Goal: Task Accomplishment & Management: Use online tool/utility

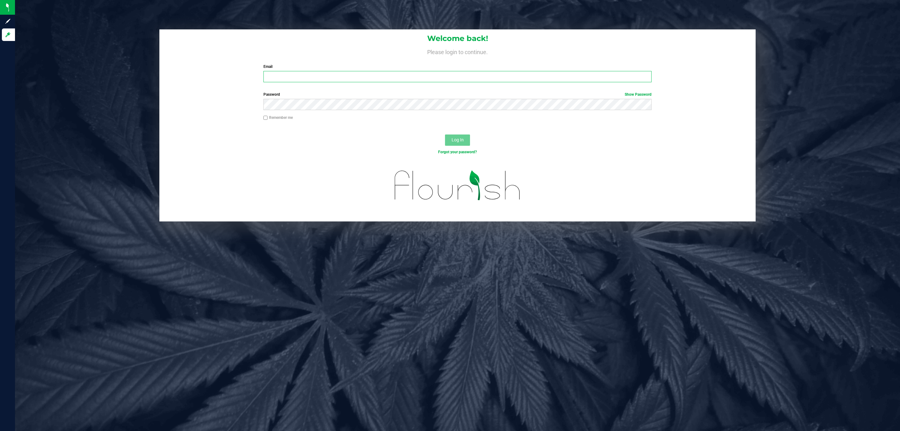
click at [357, 78] on input "Email" at bounding box center [457, 76] width 388 height 11
type input "[EMAIL_ADDRESS][DOMAIN_NAME]"
click at [445, 134] on button "Log In" at bounding box center [457, 139] width 25 height 11
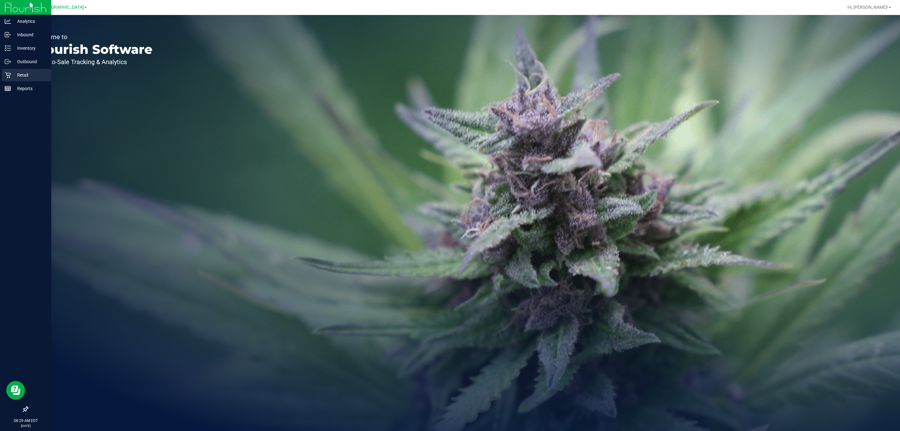
click at [8, 75] on icon at bounding box center [8, 75] width 6 height 6
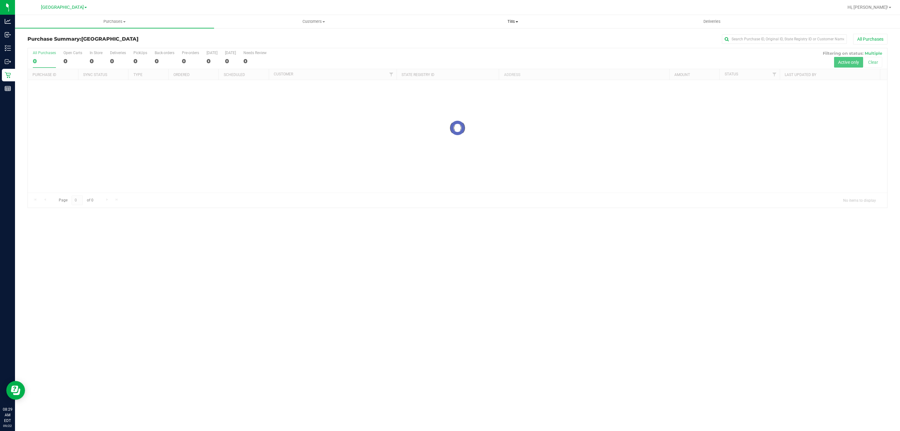
click at [513, 24] on uib-tab-heading "Tills Manage tills Reconcile e-payments" at bounding box center [512, 21] width 198 height 13
click at [474, 34] on li "Manage tills" at bounding box center [512, 38] width 199 height 8
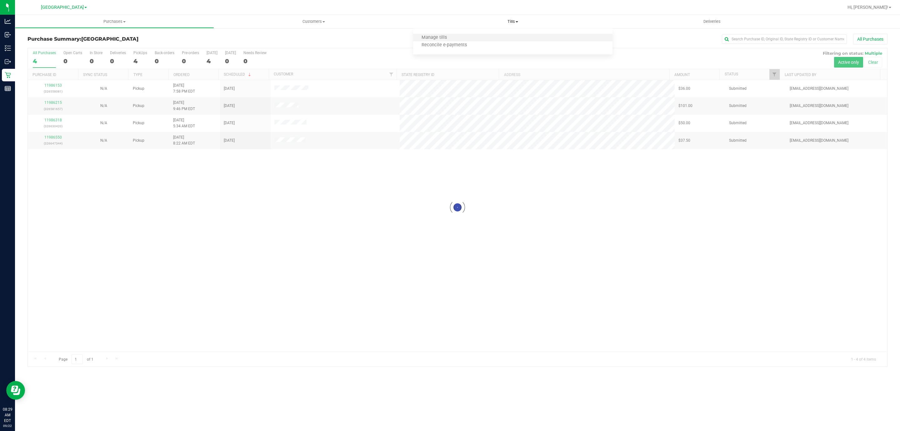
click at [434, 34] on li "Manage tills" at bounding box center [512, 38] width 199 height 8
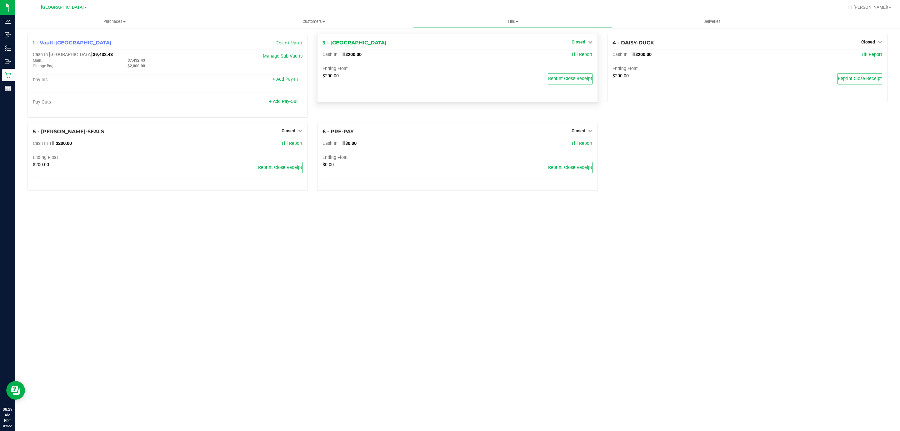
click at [591, 43] on icon at bounding box center [590, 42] width 4 height 4
click at [571, 56] on link "Open Till" at bounding box center [578, 55] width 17 height 5
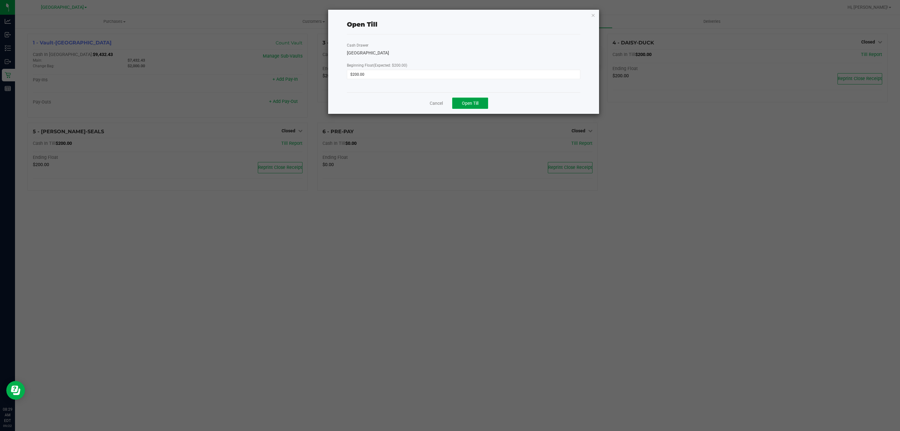
click at [480, 107] on button "Open Till" at bounding box center [470, 103] width 36 height 11
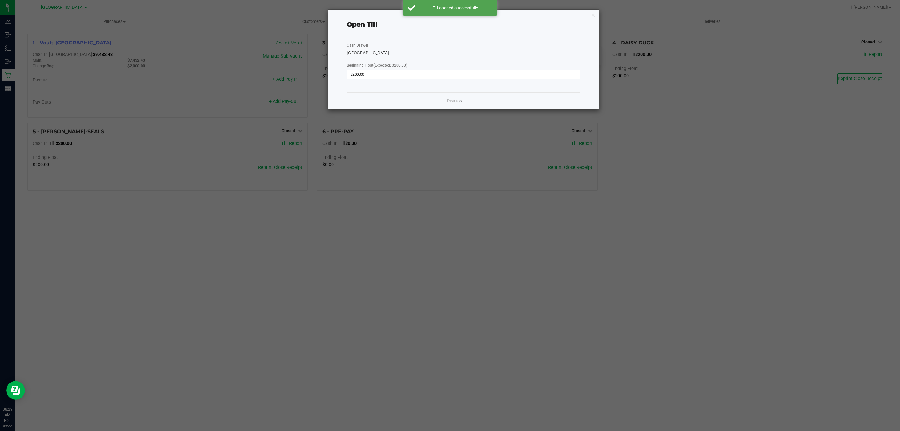
click at [460, 103] on link "Dismiss" at bounding box center [454, 101] width 15 height 7
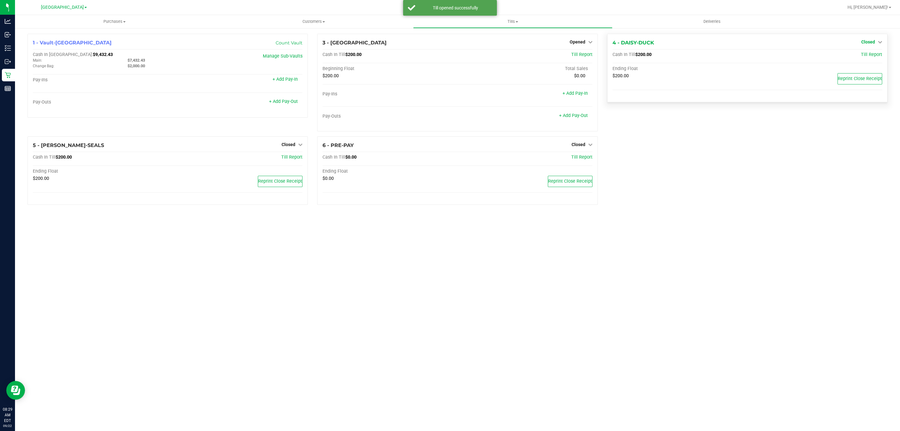
click at [869, 41] on span "Closed" at bounding box center [868, 41] width 14 height 5
click at [863, 53] on link "Open Till" at bounding box center [868, 55] width 17 height 5
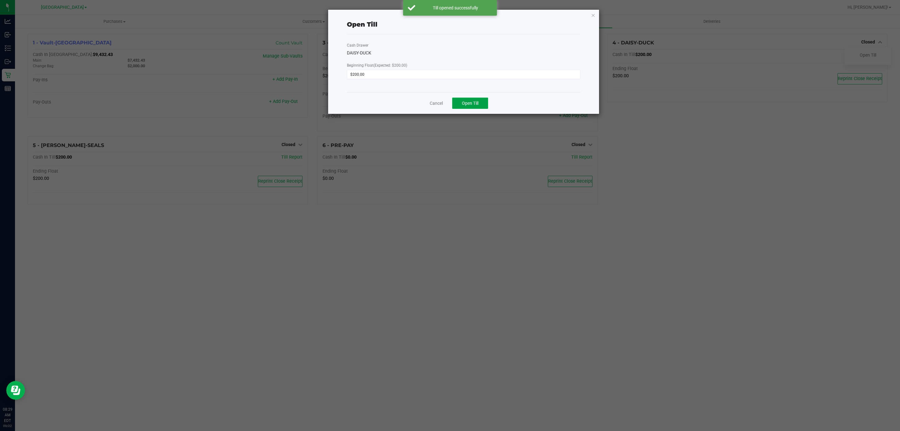
click at [459, 103] on button "Open Till" at bounding box center [470, 103] width 36 height 11
drag, startPoint x: 450, startPoint y: 103, endPoint x: 425, endPoint y: 111, distance: 26.7
click at [450, 103] on link "Dismiss" at bounding box center [454, 101] width 15 height 7
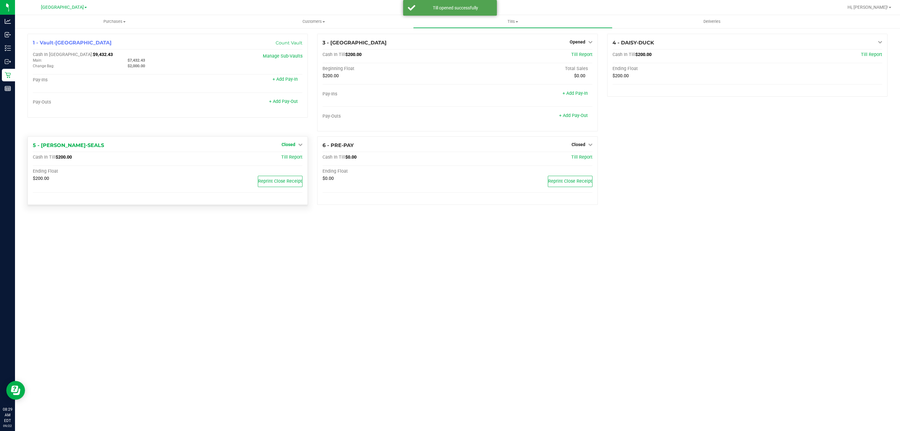
click at [300, 145] on icon at bounding box center [300, 144] width 4 height 4
click at [294, 158] on link "Open Till" at bounding box center [288, 157] width 17 height 5
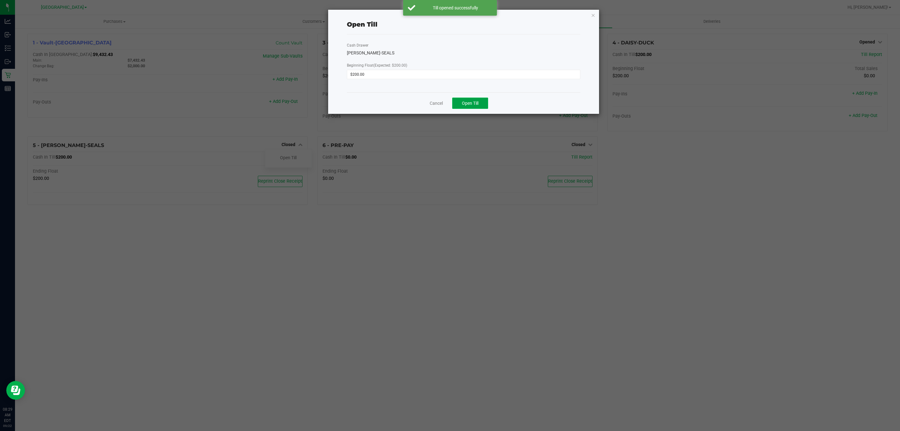
click at [478, 101] on span "Open Till" at bounding box center [470, 103] width 17 height 5
click at [451, 103] on link "Dismiss" at bounding box center [454, 101] width 15 height 7
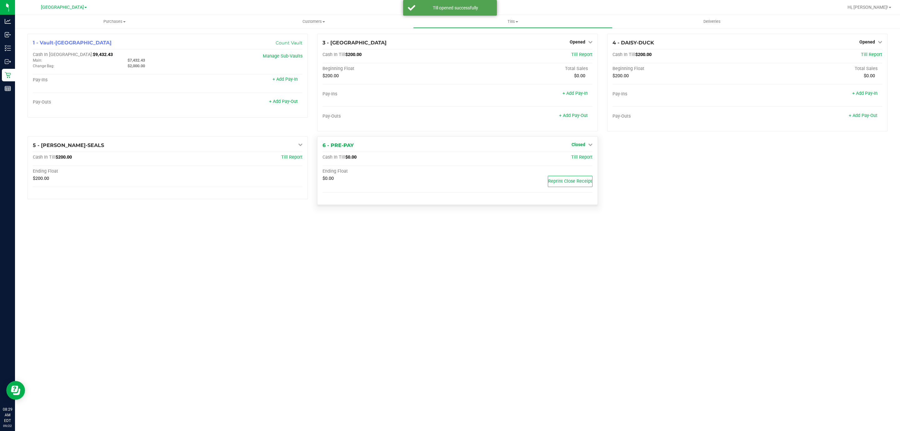
click at [585, 146] on link "Closed" at bounding box center [582, 144] width 21 height 5
click at [577, 156] on link "Open Till" at bounding box center [578, 157] width 17 height 5
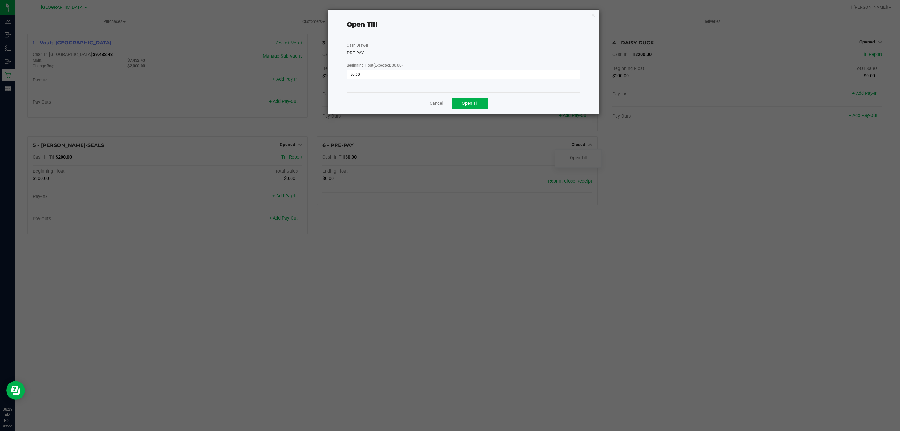
click at [492, 105] on div "Cancel Open Till" at bounding box center [463, 103] width 233 height 22
click at [478, 104] on span "Open Till" at bounding box center [470, 103] width 17 height 5
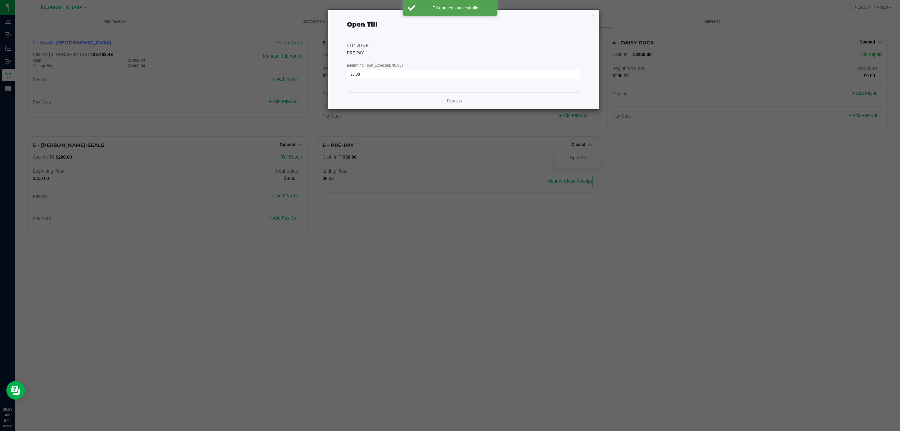
click at [448, 99] on link "Dismiss" at bounding box center [454, 101] width 15 height 7
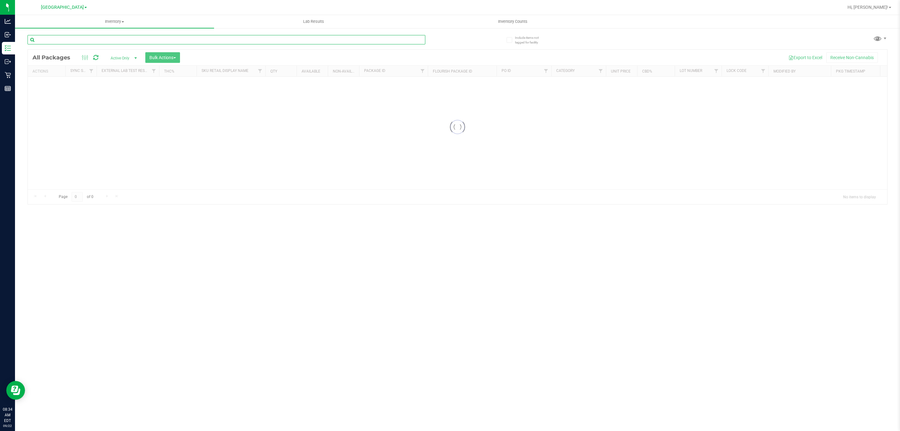
click at [221, 37] on input "text" at bounding box center [227, 39] width 398 height 9
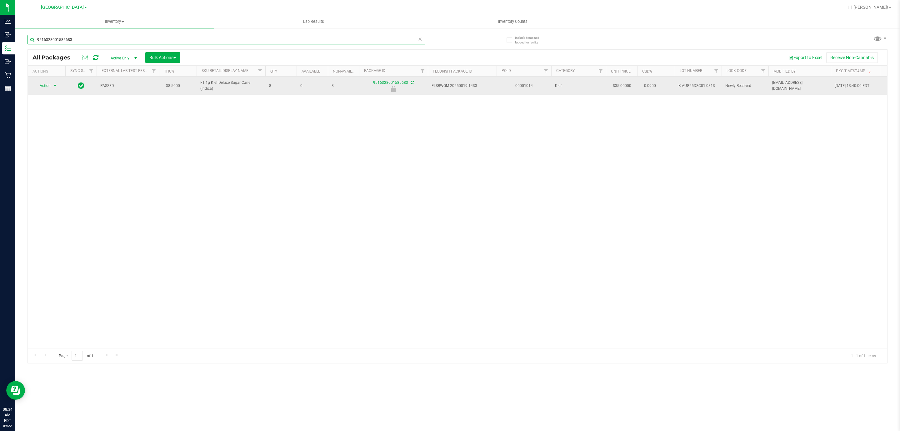
type input "9516328001585683"
click at [50, 88] on span "Action" at bounding box center [42, 85] width 17 height 9
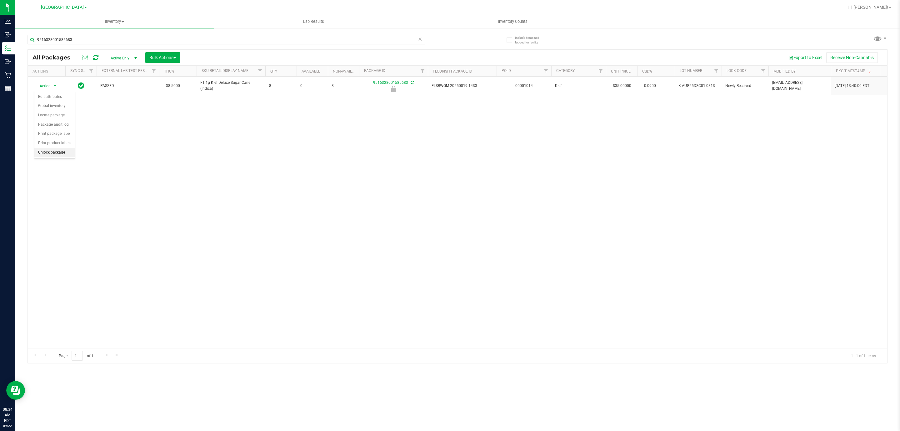
click at [47, 157] on li "Unlock package" at bounding box center [54, 152] width 41 height 9
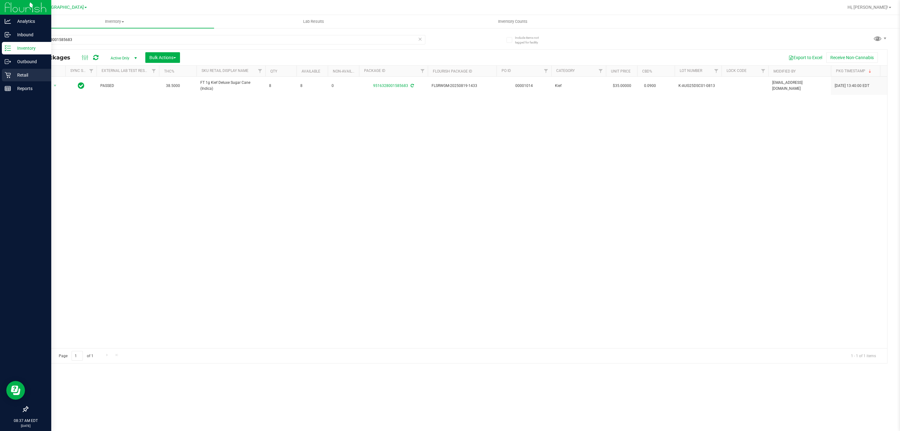
click at [6, 71] on div "Retail" at bounding box center [26, 75] width 49 height 13
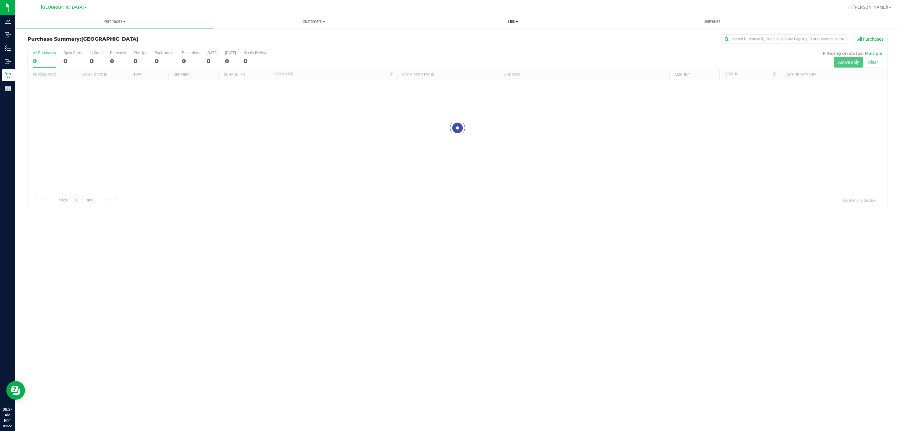
click at [511, 21] on span "Tills" at bounding box center [512, 22] width 198 height 6
click at [466, 38] on li "Manage tills" at bounding box center [512, 38] width 199 height 8
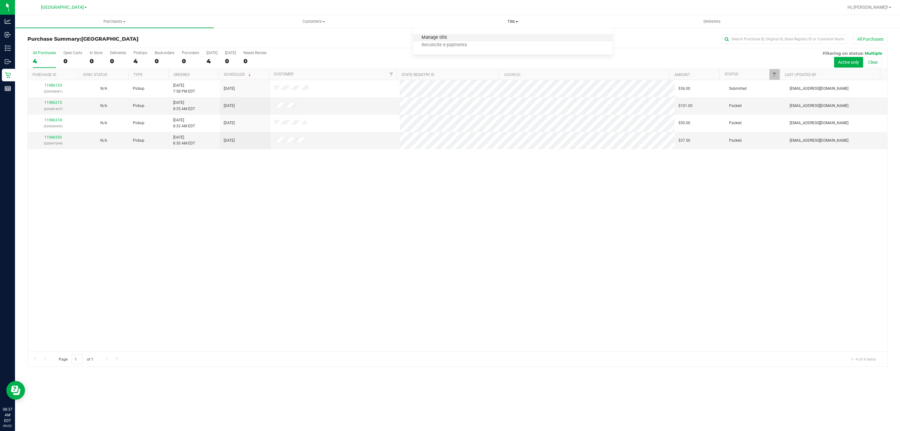
click at [426, 36] on span "Manage tills" at bounding box center [434, 37] width 42 height 5
